Goal: Task Accomplishment & Management: Use online tool/utility

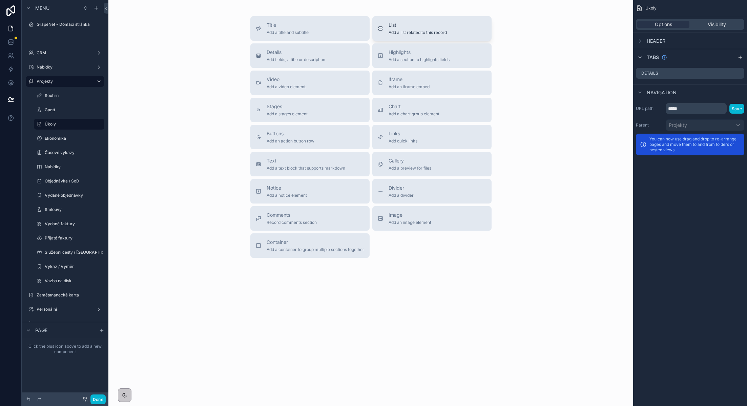
click at [418, 27] on span "List" at bounding box center [418, 25] width 58 height 7
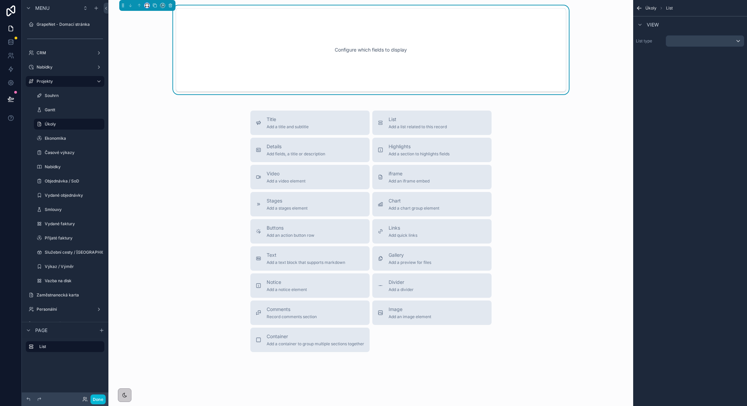
click at [145, 6] on icon "scrollable content" at bounding box center [147, 5] width 5 height 5
click at [161, 89] on div "Full width" at bounding box center [160, 95] width 29 height 12
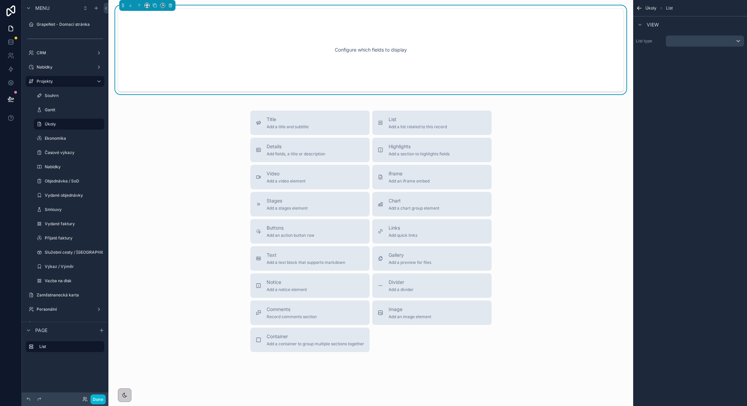
click at [427, 52] on div "Configure which fields to display" at bounding box center [371, 49] width 484 height 61
click at [708, 36] on div "scrollable content" at bounding box center [705, 41] width 78 height 11
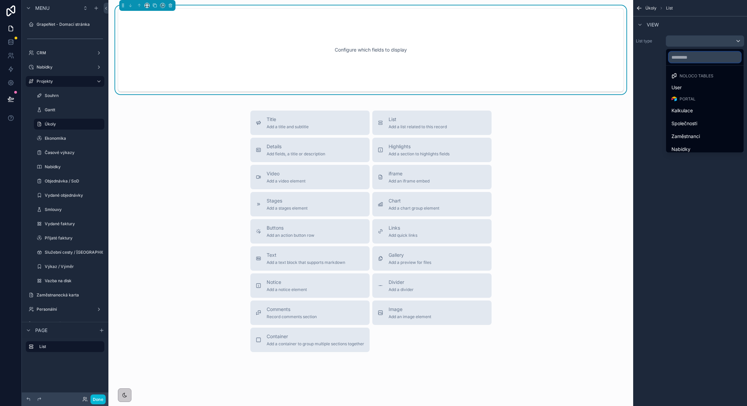
click at [689, 58] on input "text" at bounding box center [705, 57] width 72 height 11
type input "****"
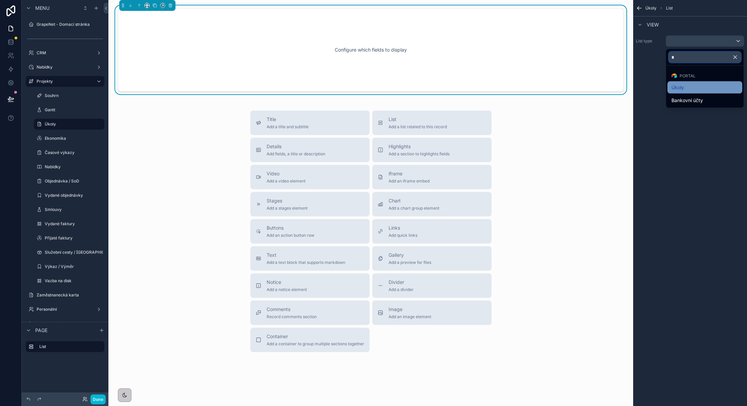
type input "*"
click at [698, 89] on div "Úkoly" at bounding box center [705, 87] width 67 height 8
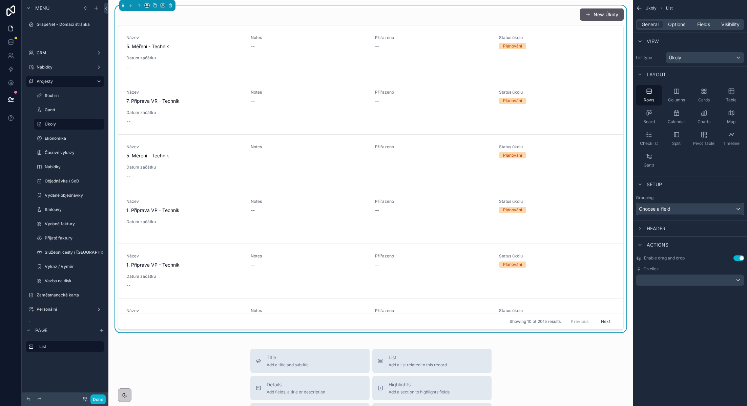
click at [674, 208] on div "Choose a field" at bounding box center [690, 208] width 108 height 11
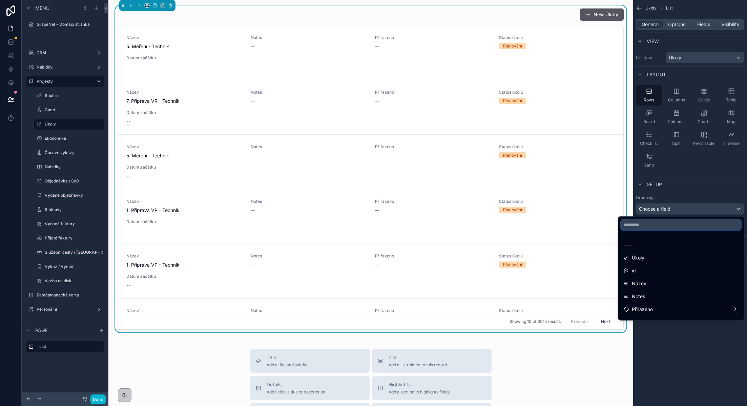
click at [659, 227] on input "text" at bounding box center [681, 224] width 120 height 11
type input "*"
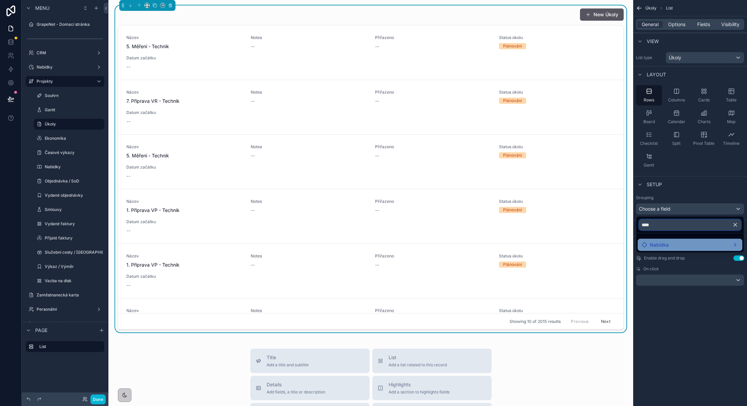
type input "****"
click at [663, 243] on span "Nabídka" at bounding box center [659, 245] width 19 height 8
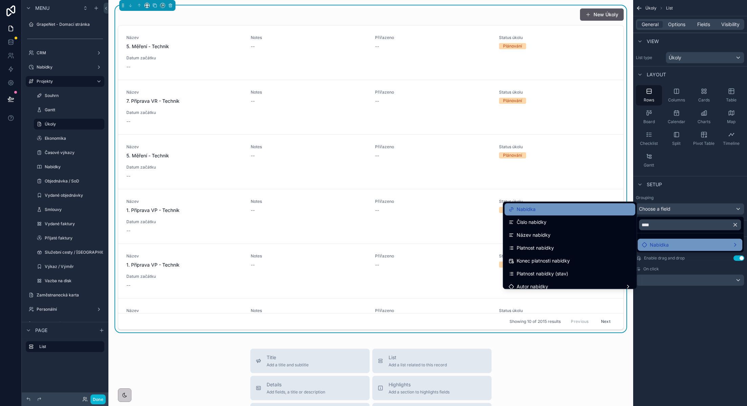
click at [564, 212] on div "Nabídka" at bounding box center [570, 209] width 123 height 8
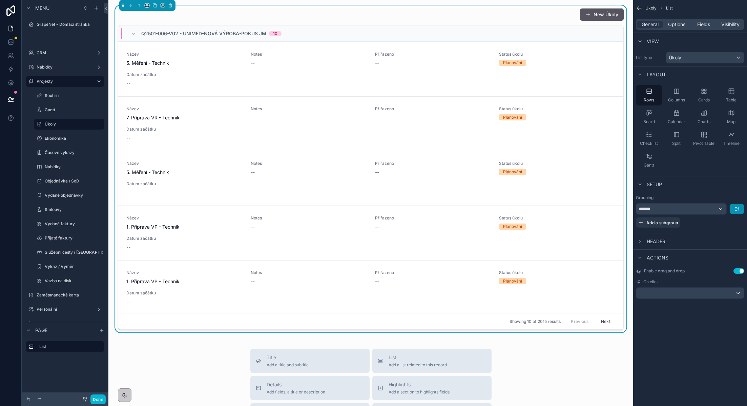
click at [734, 210] on button "scrollable content" at bounding box center [737, 209] width 14 height 10
click at [724, 189] on div "scrollable content" at bounding box center [373, 203] width 747 height 406
click at [673, 25] on span "Options" at bounding box center [676, 24] width 17 height 7
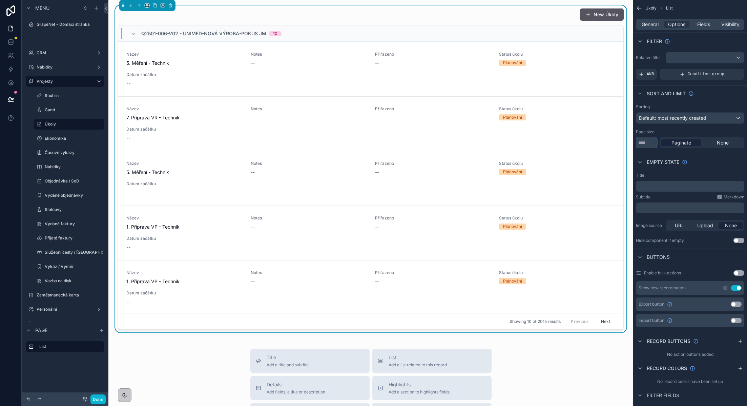
click at [647, 141] on input "**" at bounding box center [646, 142] width 21 height 11
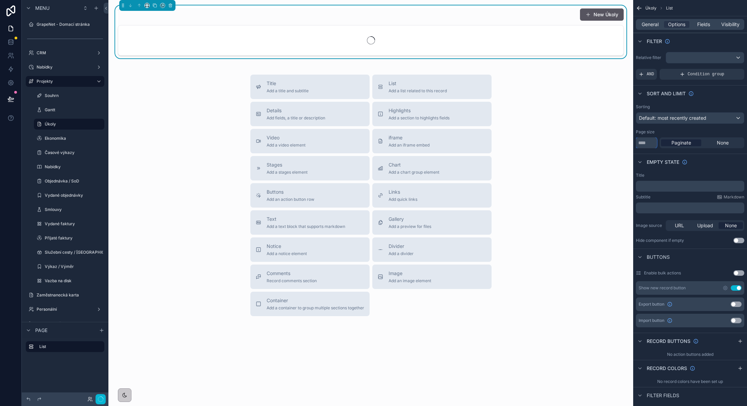
click at [652, 144] on input "***" at bounding box center [646, 142] width 21 height 11
type input "****"
click at [727, 145] on span "None" at bounding box center [723, 142] width 12 height 7
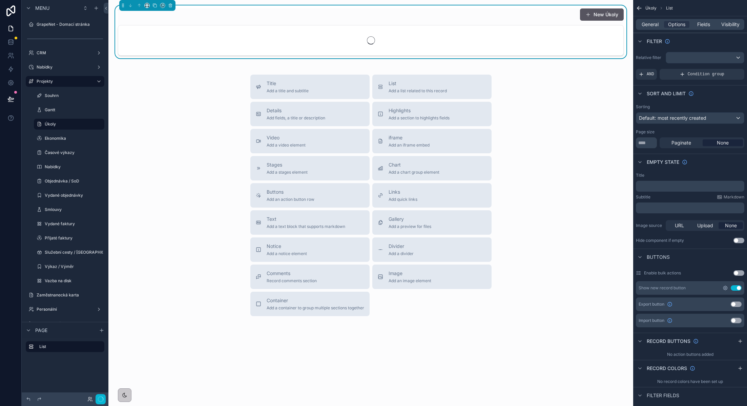
click at [725, 286] on icon "scrollable content" at bounding box center [725, 287] width 5 height 5
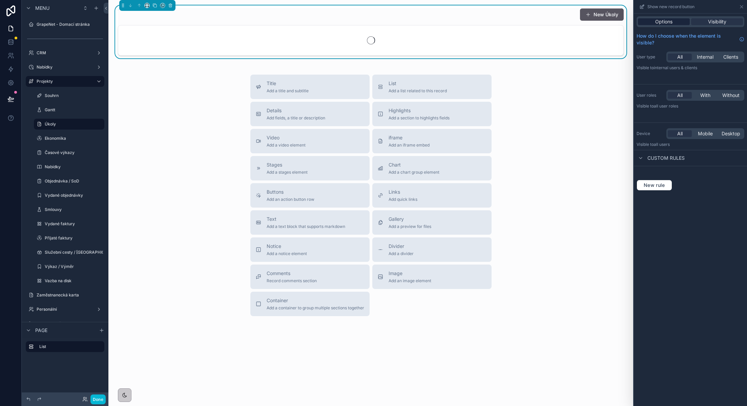
click at [668, 24] on span "Options" at bounding box center [663, 21] width 17 height 7
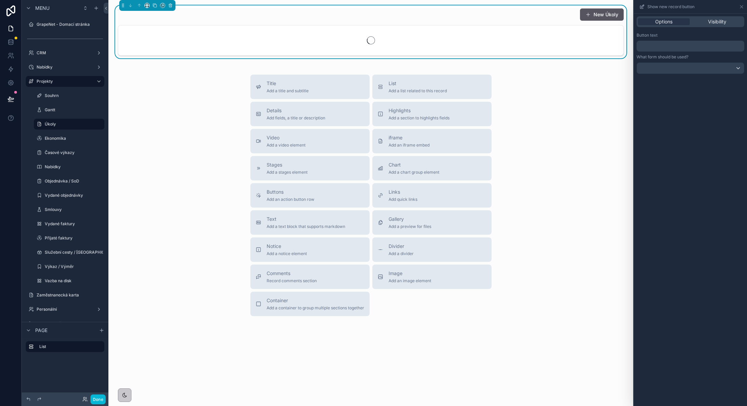
click at [683, 47] on p "﻿" at bounding box center [691, 46] width 104 height 8
click at [657, 45] on span "**********" at bounding box center [652, 45] width 27 height 5
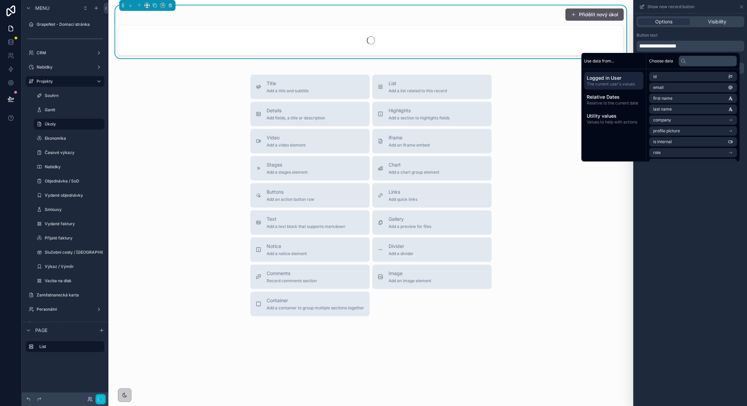
click at [709, 41] on div "**********" at bounding box center [691, 46] width 108 height 11
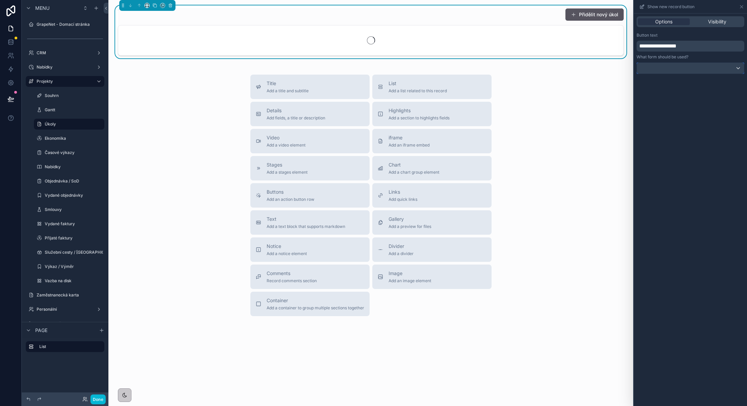
click at [698, 70] on div at bounding box center [690, 68] width 107 height 11
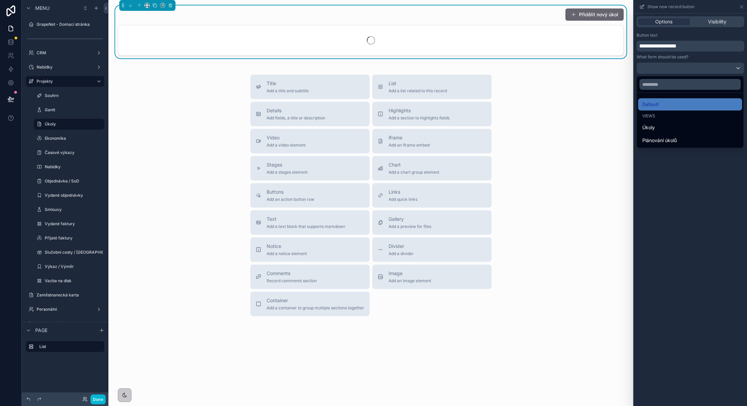
click at [601, 11] on button "Přidělit nový úkol" at bounding box center [595, 14] width 58 height 12
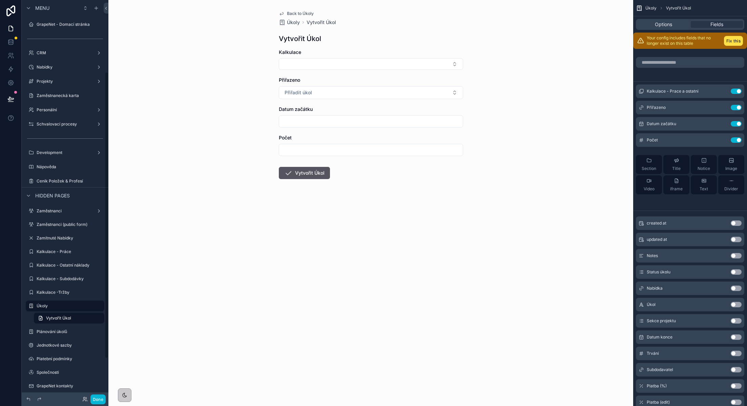
scroll to position [100, 0]
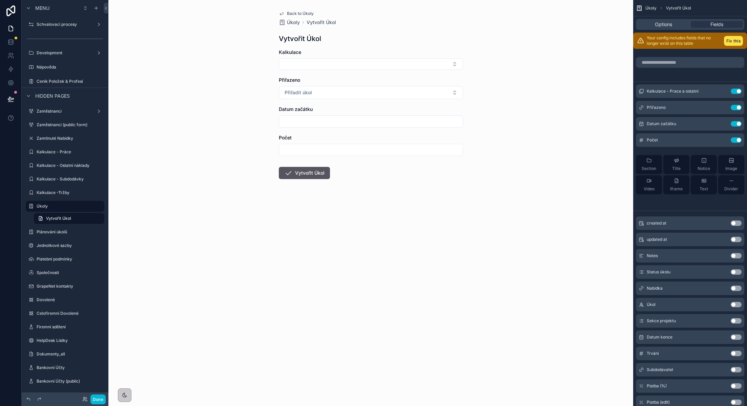
click at [299, 12] on span "Back to Úkoly" at bounding box center [300, 13] width 27 height 5
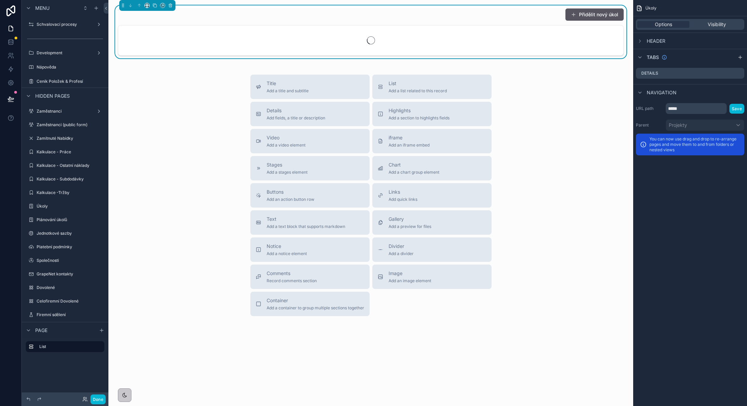
click at [545, 39] on div "scrollable content" at bounding box center [370, 40] width 505 height 30
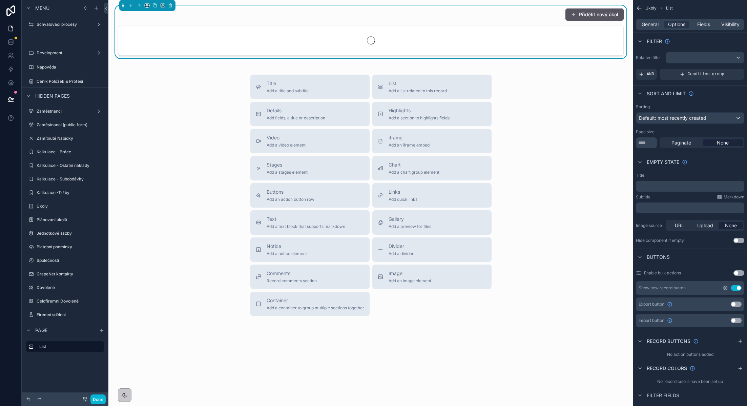
click at [724, 288] on icon "scrollable content" at bounding box center [725, 288] width 4 height 4
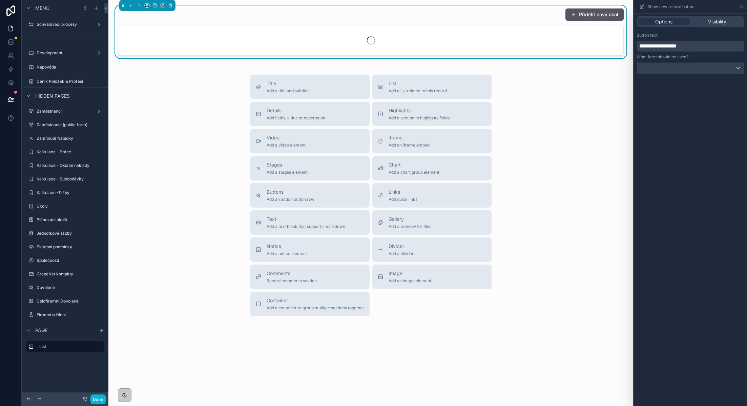
click at [691, 73] on div at bounding box center [690, 68] width 107 height 11
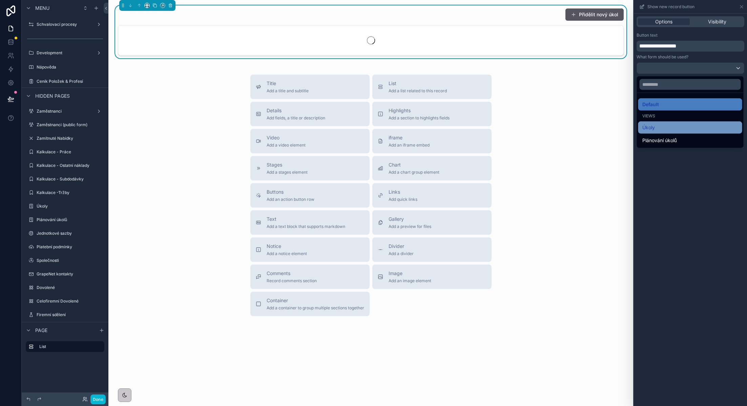
drag, startPoint x: 672, startPoint y: 137, endPoint x: 672, endPoint y: 125, distance: 12.2
click at [672, 125] on ul "Default Views Úkoly Plánování úkolů" at bounding box center [690, 120] width 107 height 55
click at [672, 125] on div "Úkoly" at bounding box center [690, 127] width 96 height 8
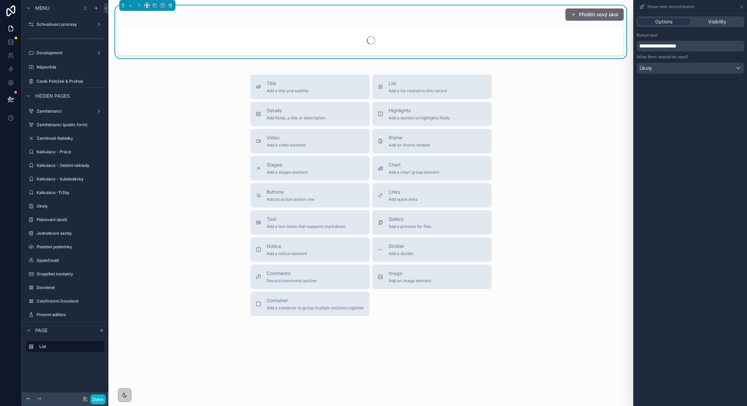
click at [584, 15] on button "Přidělit nový úkol" at bounding box center [595, 14] width 58 height 12
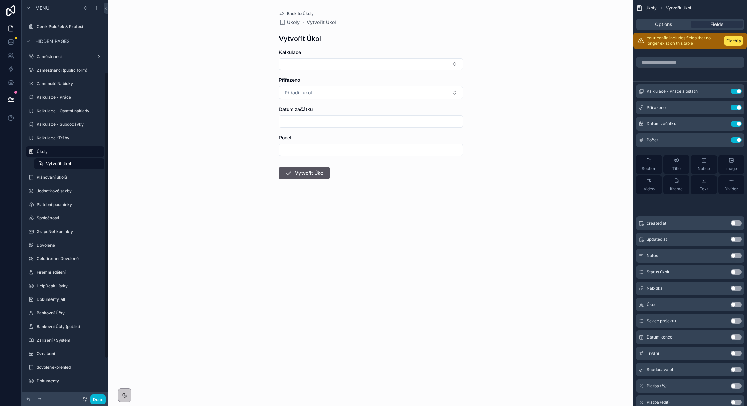
scroll to position [100, 0]
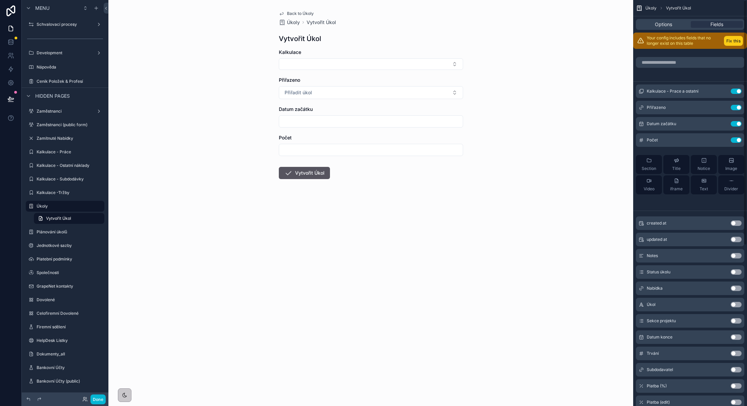
click at [730, 37] on button "Fix this" at bounding box center [733, 41] width 19 height 10
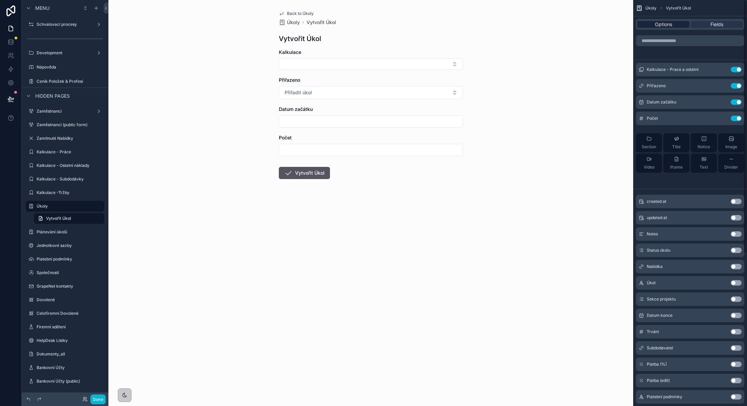
click at [663, 25] on span "Options" at bounding box center [663, 24] width 17 height 7
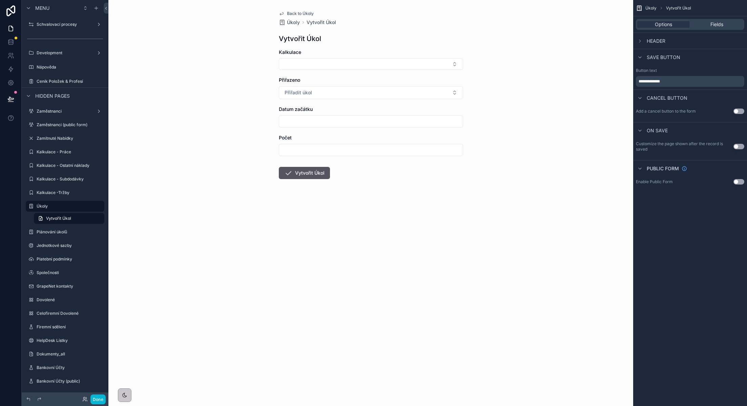
click at [645, 36] on div "Header" at bounding box center [690, 41] width 114 height 16
click at [645, 38] on div "Header" at bounding box center [650, 41] width 29 height 8
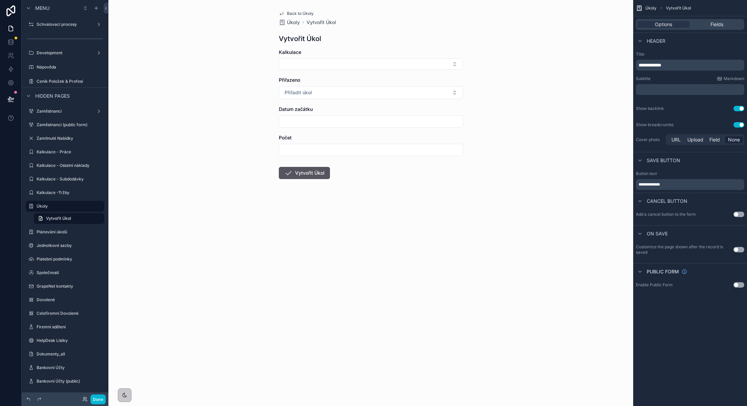
click at [739, 120] on div "**********" at bounding box center [690, 99] width 114 height 100
click at [739, 123] on button "Use setting" at bounding box center [739, 124] width 11 height 5
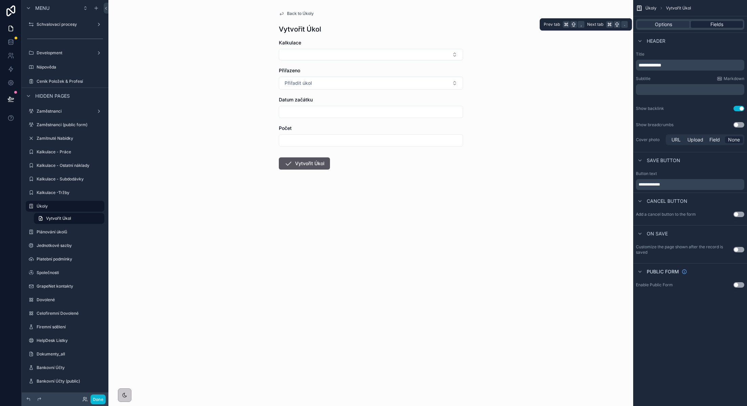
click at [708, 26] on div "Fields" at bounding box center [717, 24] width 52 height 7
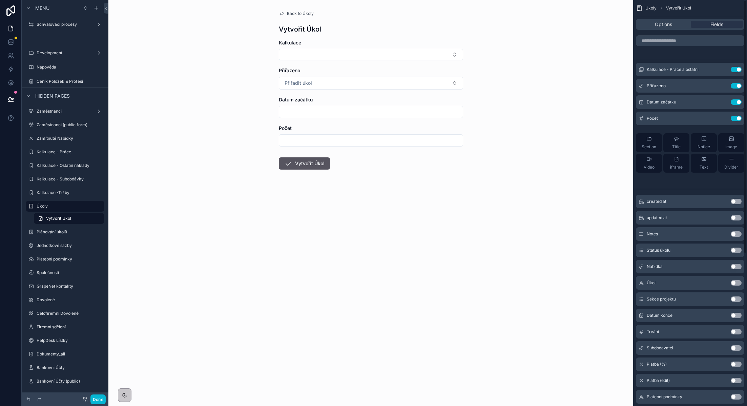
click at [693, 48] on div "scrollable content" at bounding box center [690, 41] width 114 height 16
click at [689, 47] on div "scrollable content" at bounding box center [690, 41] width 114 height 16
click at [688, 39] on input "scrollable content" at bounding box center [690, 40] width 108 height 11
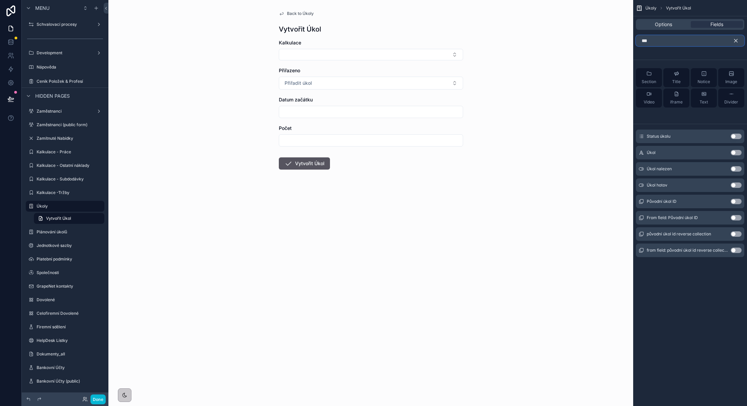
type input "***"
click at [732, 150] on button "Use setting" at bounding box center [736, 152] width 11 height 5
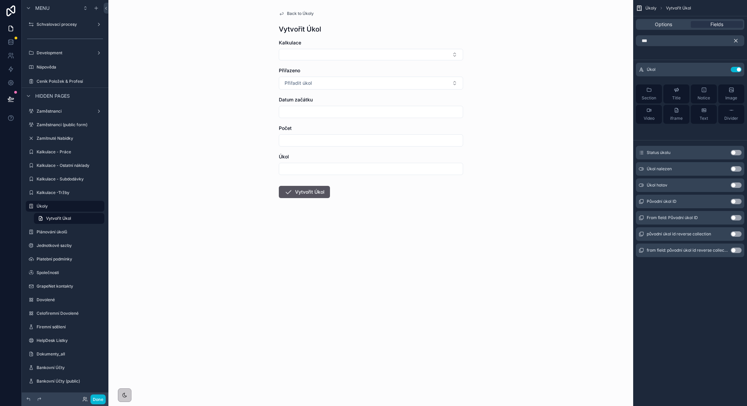
click at [738, 36] on button "scrollable content" at bounding box center [739, 40] width 12 height 11
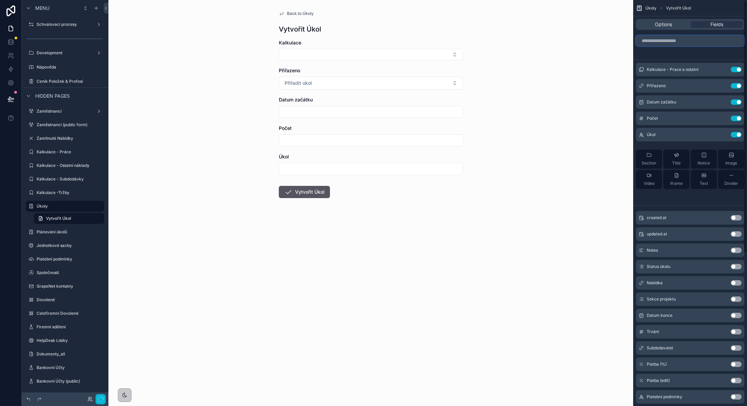
click at [698, 40] on input "scrollable content" at bounding box center [690, 40] width 108 height 11
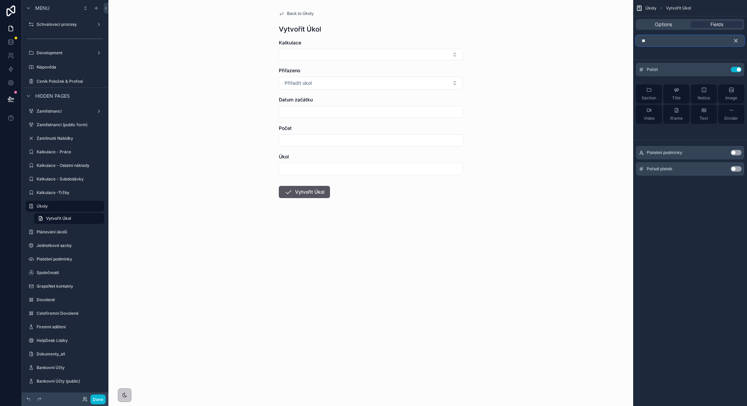
type input "*"
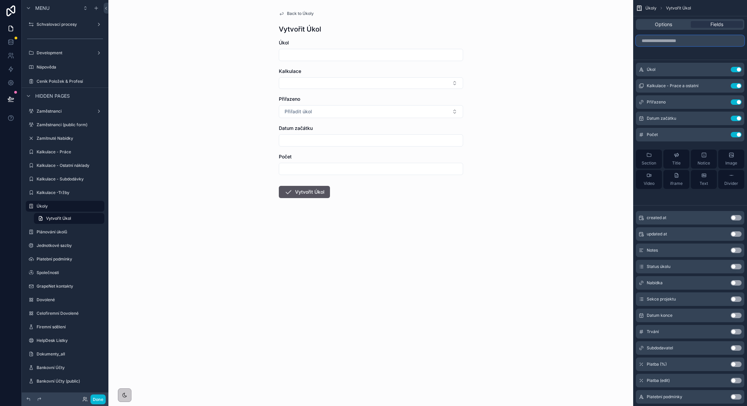
click at [699, 39] on input "scrollable content" at bounding box center [690, 40] width 108 height 11
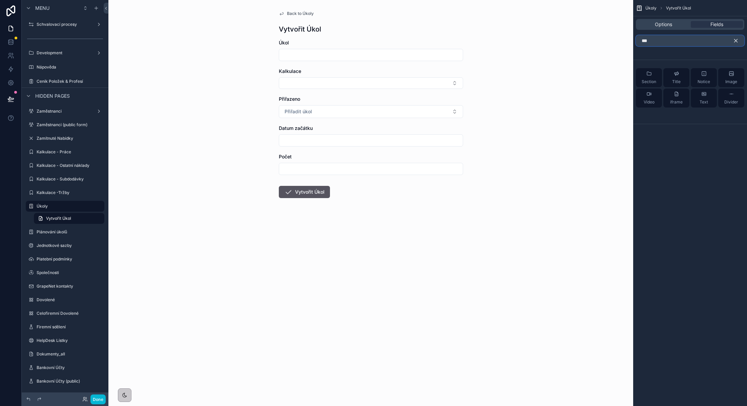
type input "****"
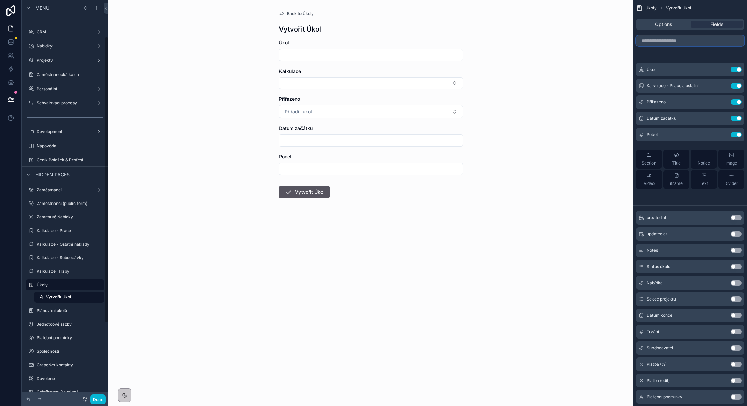
scroll to position [0, 0]
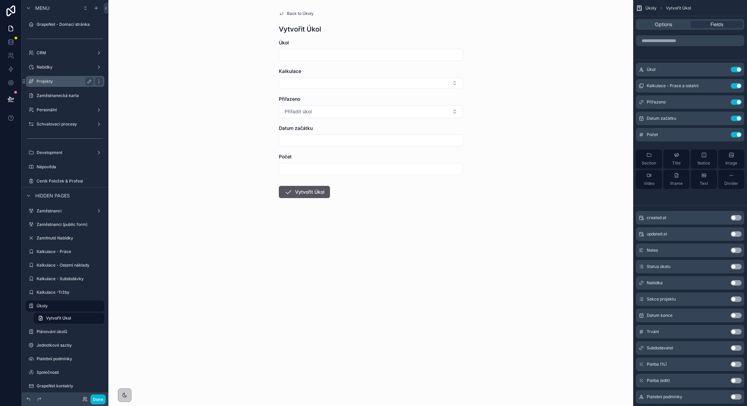
click at [72, 84] on div "Projekty" at bounding box center [65, 81] width 57 height 8
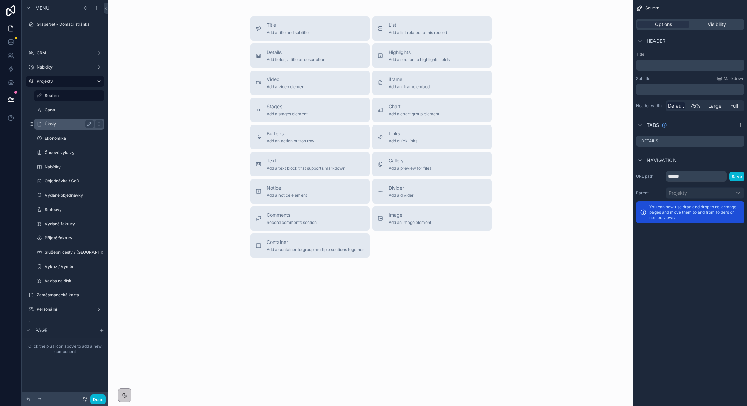
click at [67, 128] on div "Úkoly" at bounding box center [69, 124] width 49 height 8
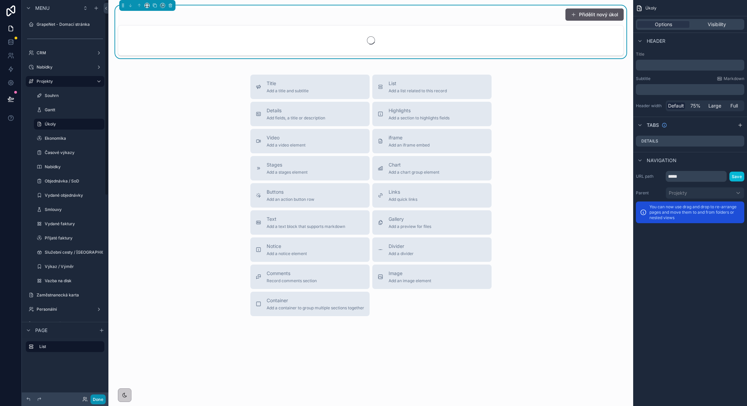
click at [99, 398] on button "Done" at bounding box center [97, 399] width 15 height 10
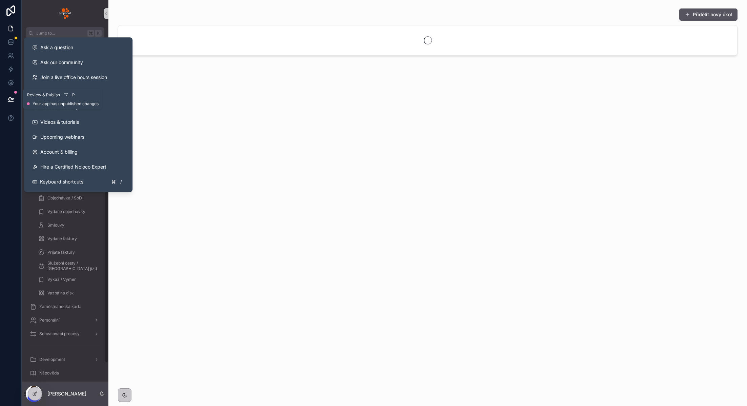
click at [13, 99] on icon at bounding box center [10, 99] width 7 height 7
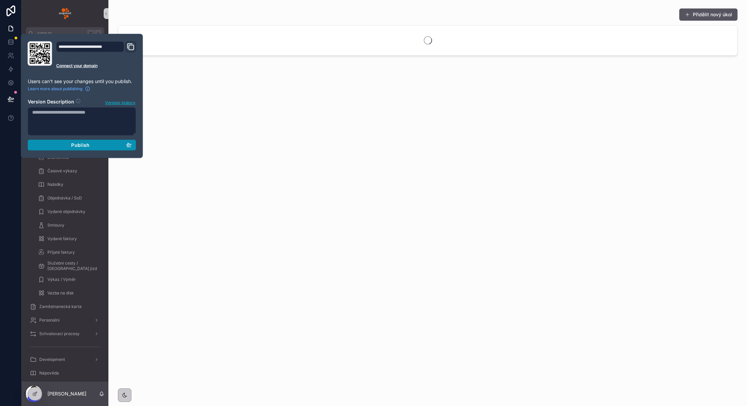
click at [67, 147] on button "Publish" at bounding box center [82, 145] width 108 height 11
click at [329, 197] on div "Přidělit nový úkol" at bounding box center [427, 203] width 639 height 406
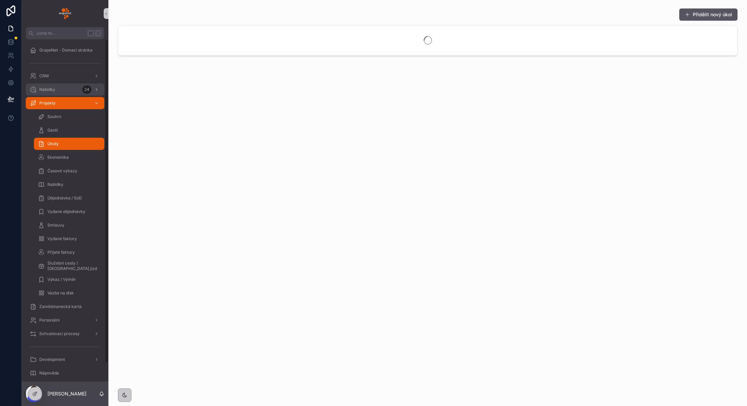
click at [59, 89] on div "Nabídky 24" at bounding box center [65, 89] width 70 height 11
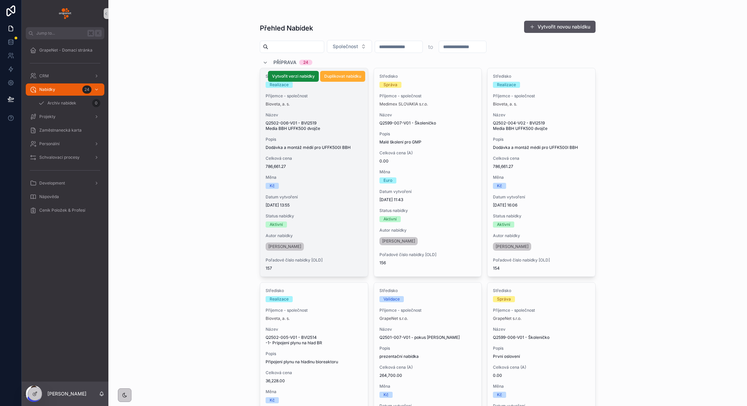
click at [345, 195] on span "Datum vytvoření" at bounding box center [314, 196] width 97 height 5
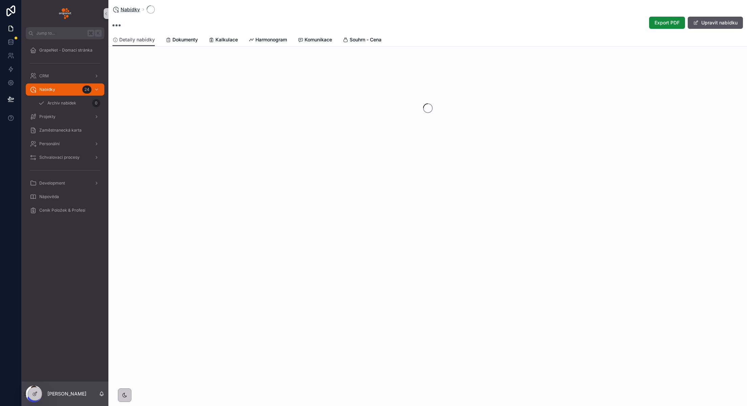
click at [132, 10] on span "Nabídky" at bounding box center [130, 9] width 19 height 7
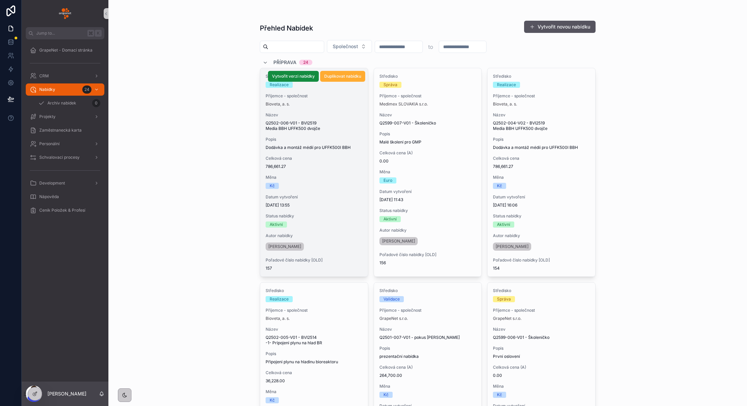
click at [338, 132] on div "Středisko Realizace Příjemce - společnost Bioveta, a. s. Název Q2502-006-V01 - …" at bounding box center [314, 172] width 108 height 208
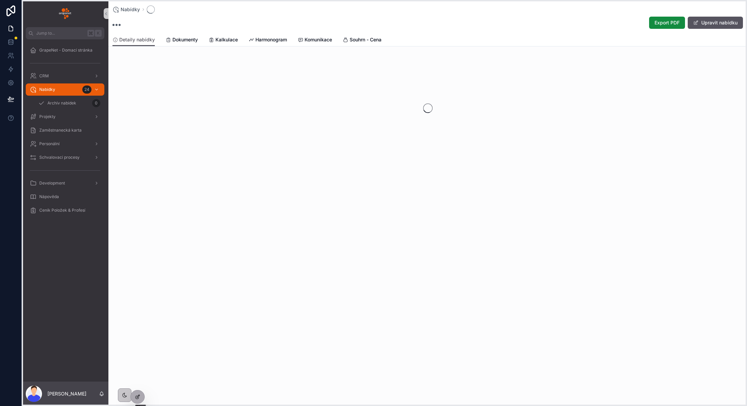
drag, startPoint x: 23, startPoint y: 392, endPoint x: 131, endPoint y: 395, distance: 108.5
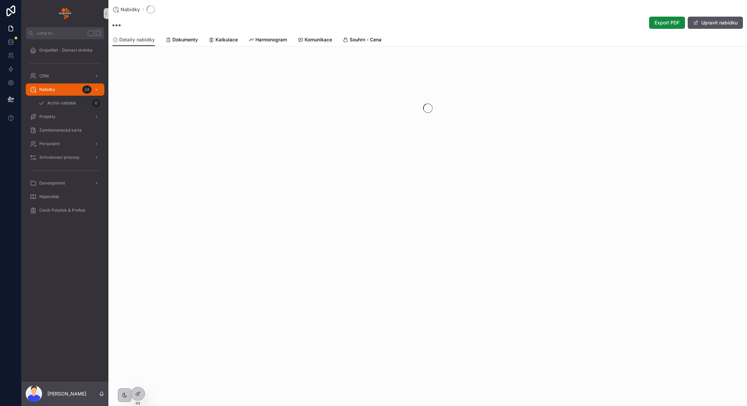
drag, startPoint x: 136, startPoint y: 400, endPoint x: 186, endPoint y: 404, distance: 50.7
click at [186, 404] on div "Jump to... K GrapeNet - Domací stránka CRM Nabídky 24 Archív nabídek 0 Projekty…" at bounding box center [384, 203] width 725 height 406
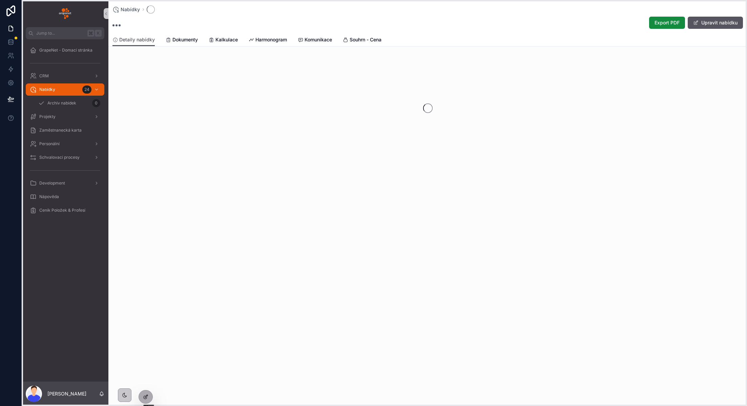
drag, startPoint x: 139, startPoint y: 401, endPoint x: 146, endPoint y: 401, distance: 7.8
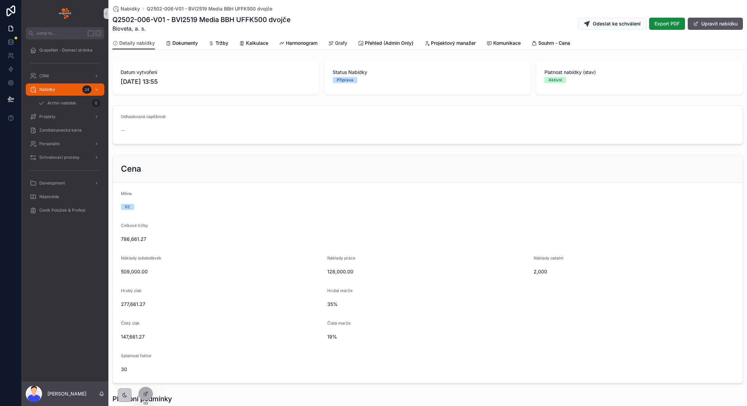
click at [339, 43] on span "Grafy" at bounding box center [341, 43] width 12 height 7
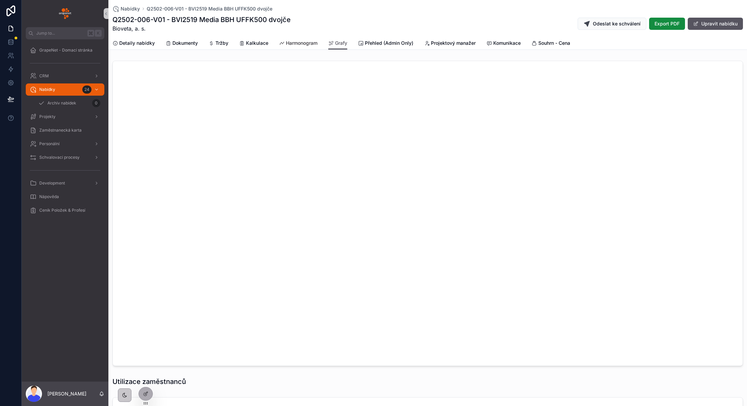
click at [302, 44] on span "Harmonogram" at bounding box center [302, 43] width 32 height 7
